Goal: Transaction & Acquisition: Download file/media

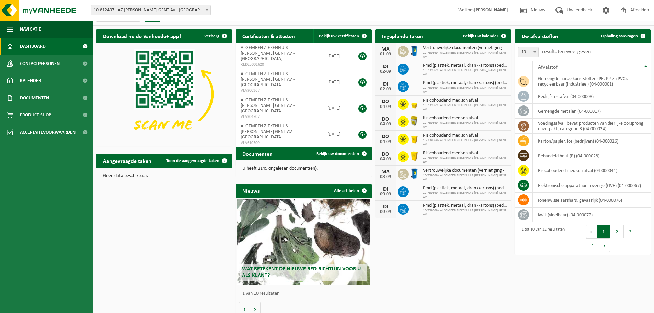
scroll to position [19, 0]
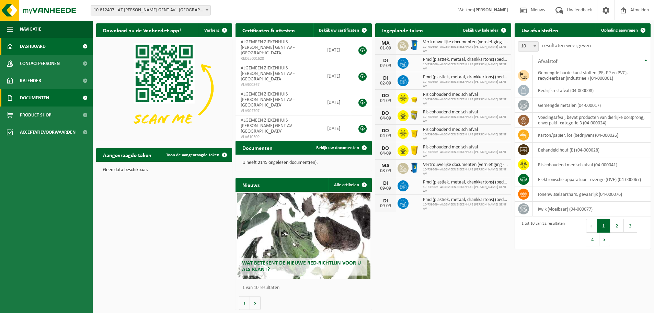
click at [46, 99] on span "Documenten" at bounding box center [34, 97] width 29 height 17
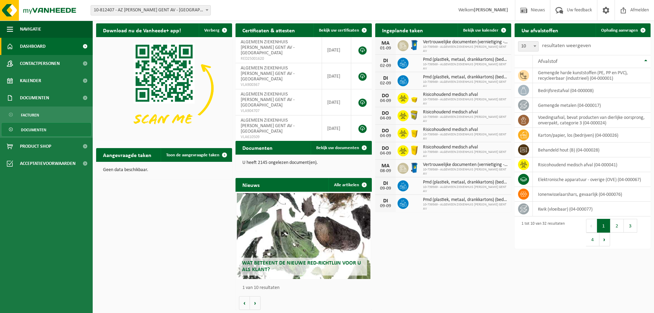
click at [40, 128] on span "Documenten" at bounding box center [33, 129] width 25 height 13
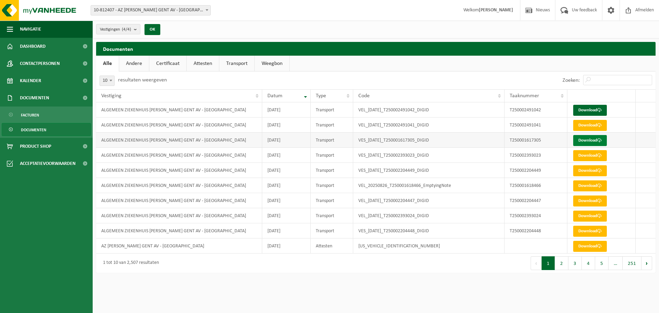
click at [588, 140] on link "Download" at bounding box center [591, 140] width 34 height 11
click at [588, 105] on link "Download" at bounding box center [591, 110] width 34 height 11
click at [563, 264] on button "2" at bounding box center [561, 263] width 13 height 14
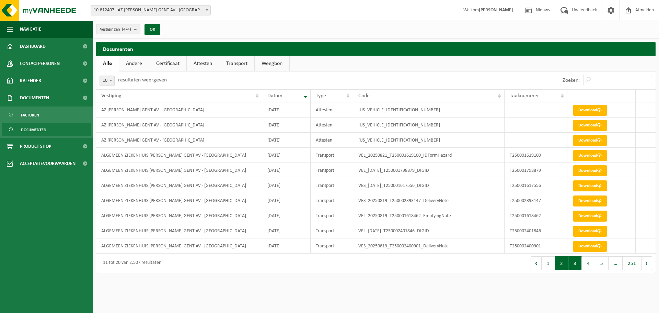
click at [573, 263] on button "3" at bounding box center [575, 263] width 13 height 14
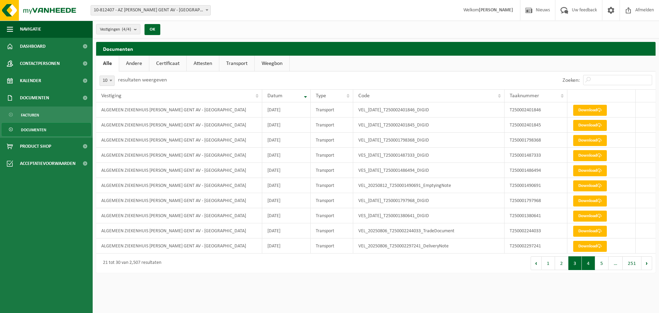
click at [589, 262] on button "4" at bounding box center [588, 263] width 13 height 14
click at [601, 261] on button "5" at bounding box center [602, 263] width 13 height 14
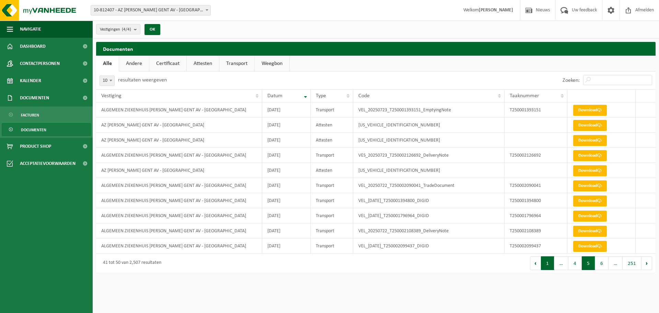
click at [548, 264] on button "1" at bounding box center [547, 263] width 13 height 14
